Goal: Transaction & Acquisition: Purchase product/service

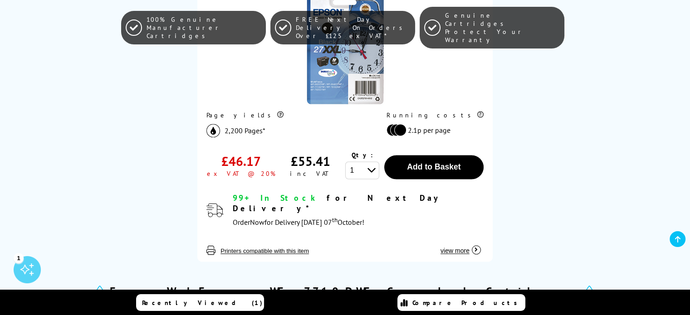
scroll to position [1396, 0]
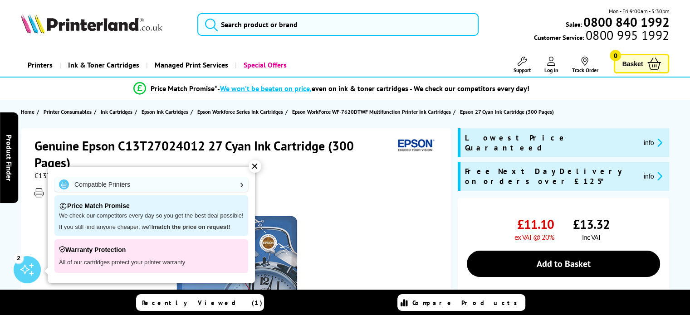
click at [249, 168] on div "✕" at bounding box center [255, 166] width 13 height 13
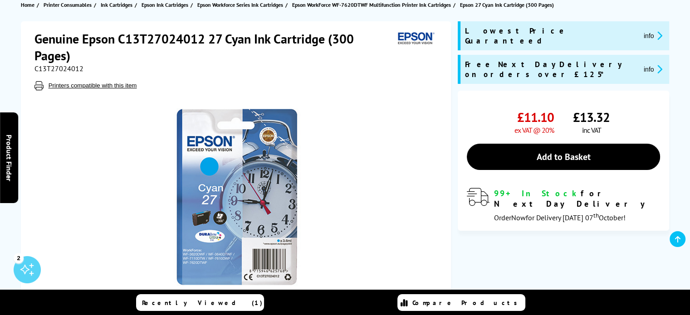
scroll to position [146, 0]
